Goal: Find specific fact: Find contact information

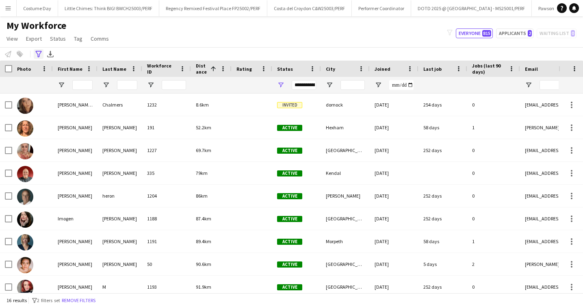
scroll to position [165, 0]
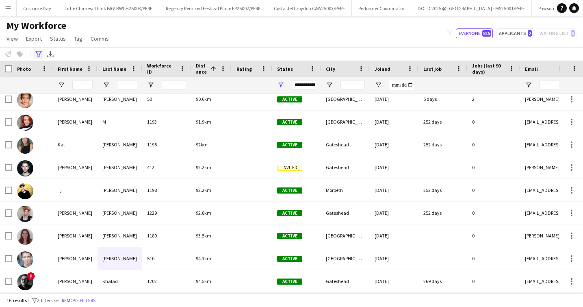
click at [40, 54] on icon at bounding box center [38, 54] width 6 height 7
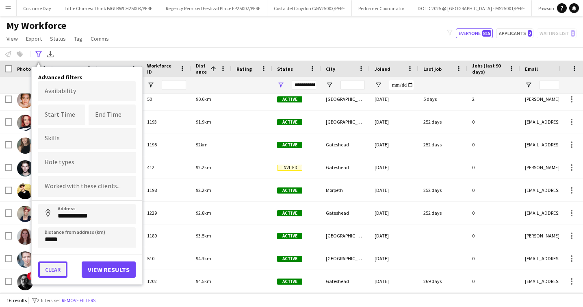
click at [54, 267] on button "Clear" at bounding box center [52, 269] width 29 height 16
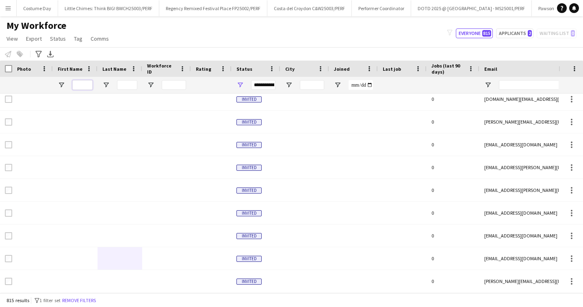
click at [80, 85] on input "First Name Filter Input" at bounding box center [82, 85] width 20 height 10
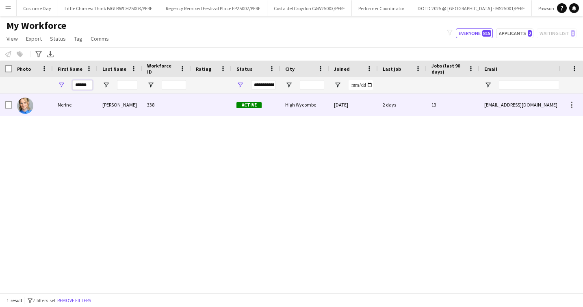
type input "******"
click at [113, 99] on div "[PERSON_NAME]" at bounding box center [120, 104] width 45 height 22
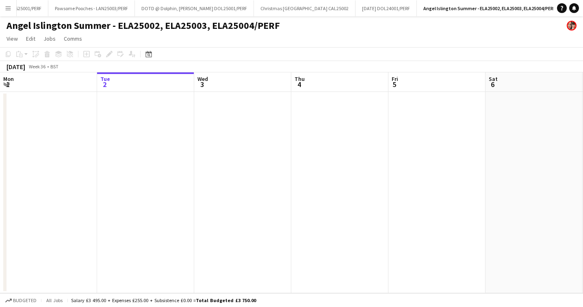
click at [5, 8] on app-icon "Menu" at bounding box center [8, 8] width 7 height 7
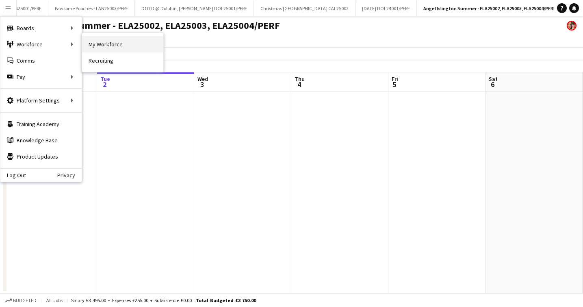
click at [108, 41] on link "My Workforce" at bounding box center [122, 44] width 81 height 16
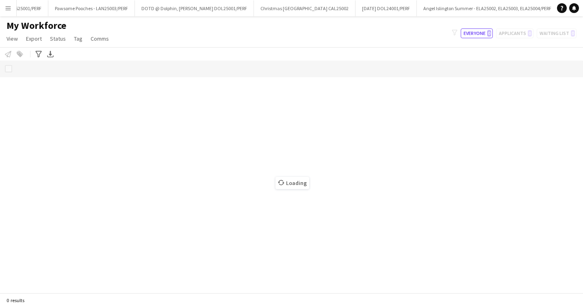
scroll to position [0, 186]
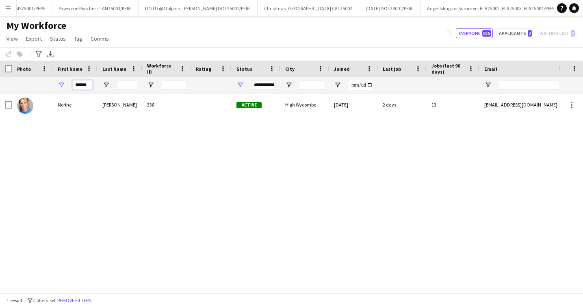
click at [82, 87] on input "******" at bounding box center [82, 85] width 20 height 10
click at [82, 107] on div "Nerine" at bounding box center [75, 104] width 45 height 22
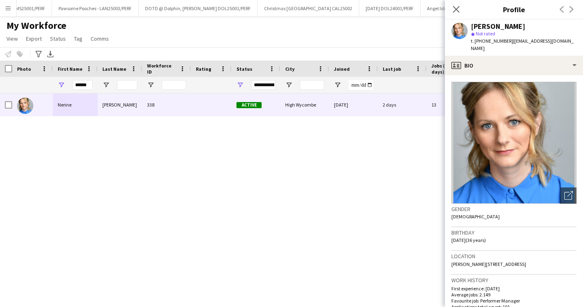
drag, startPoint x: 571, startPoint y: 256, endPoint x: 437, endPoint y: 256, distance: 133.3
click at [437, 256] on body "Menu Boards Boards Boards All jobs Status Workforce Workforce My Workforce Recr…" at bounding box center [291, 153] width 583 height 307
click at [524, 252] on div "Location [PERSON_NAME][STREET_ADDRESS]" at bounding box center [514, 263] width 125 height 24
drag, startPoint x: 452, startPoint y: 257, endPoint x: 571, endPoint y: 259, distance: 119.1
click at [571, 259] on div "Location [PERSON_NAME][STREET_ADDRESS]" at bounding box center [514, 263] width 125 height 24
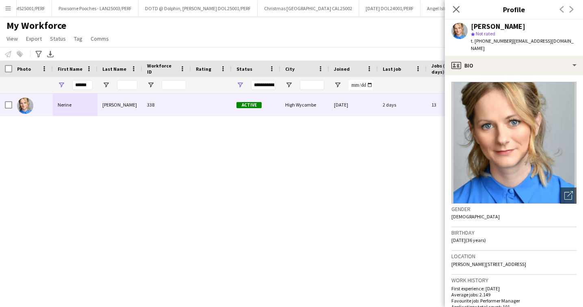
copy span "[PERSON_NAME][STREET_ADDRESS]"
click at [455, 7] on icon at bounding box center [456, 9] width 8 height 8
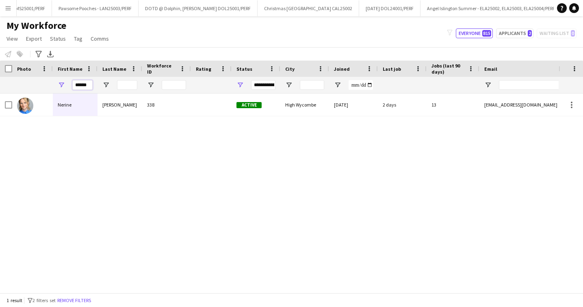
click at [83, 89] on input "******" at bounding box center [82, 85] width 20 height 10
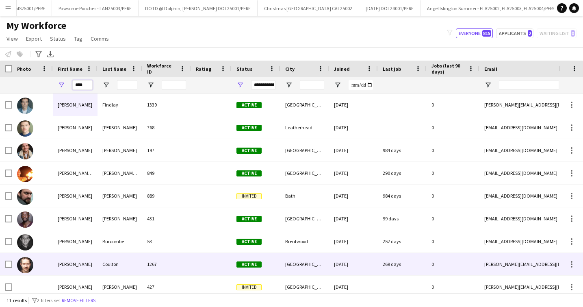
scroll to position [51, 0]
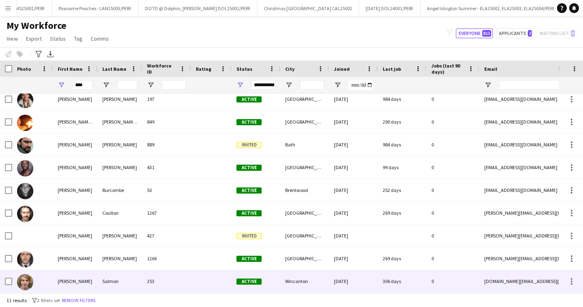
click at [118, 277] on div "Salmon" at bounding box center [120, 281] width 45 height 22
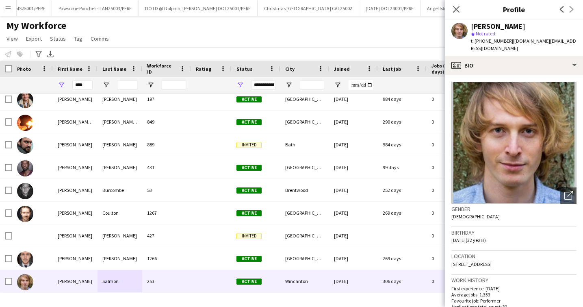
drag, startPoint x: 528, startPoint y: 256, endPoint x: 451, endPoint y: 255, distance: 76.4
click at [452, 255] on div "Location [STREET_ADDRESS]" at bounding box center [514, 263] width 125 height 24
copy span "[STREET_ADDRESS]"
click at [456, 9] on icon at bounding box center [456, 9] width 8 height 8
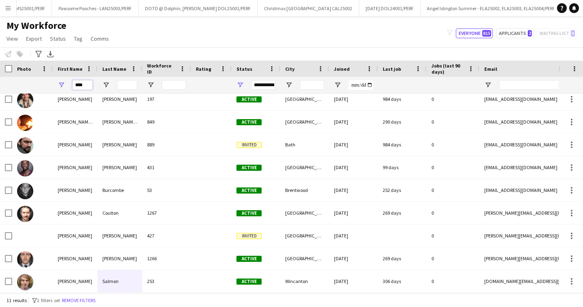
click at [90, 86] on input "****" at bounding box center [82, 85] width 20 height 10
click at [87, 85] on input "****" at bounding box center [82, 85] width 20 height 10
type input "*"
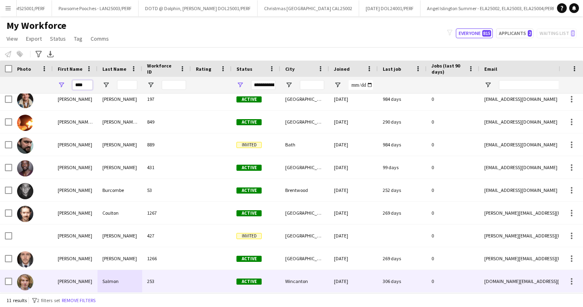
type input "****"
click at [128, 278] on div "Salmon" at bounding box center [120, 281] width 45 height 22
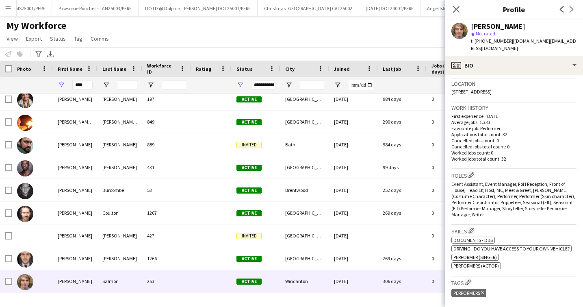
scroll to position [172, 0]
click at [483, 209] on div "Event Assistant, Event Manager, FoH Reception, Front of House, Head Elf, Host, …" at bounding box center [514, 200] width 125 height 37
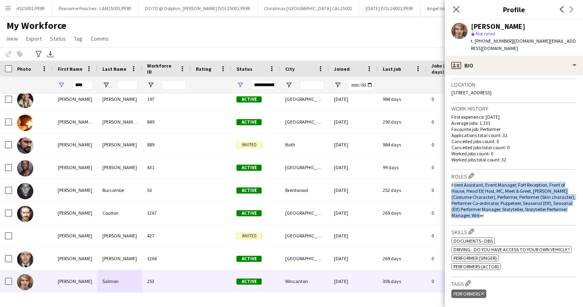
drag, startPoint x: 452, startPoint y: 177, endPoint x: 484, endPoint y: 209, distance: 44.5
click at [484, 209] on div "Event Assistant, Event Manager, FoH Reception, Front of House, Head Elf, Host, …" at bounding box center [514, 200] width 125 height 37
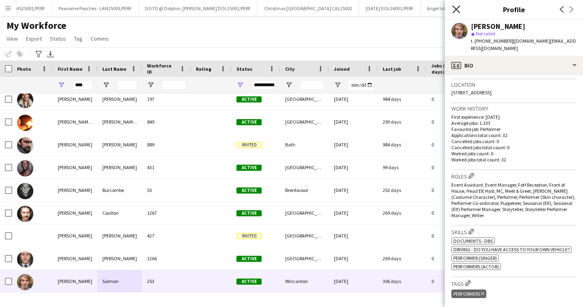
click at [456, 9] on icon at bounding box center [456, 9] width 8 height 8
